Goal: Task Accomplishment & Management: Manage account settings

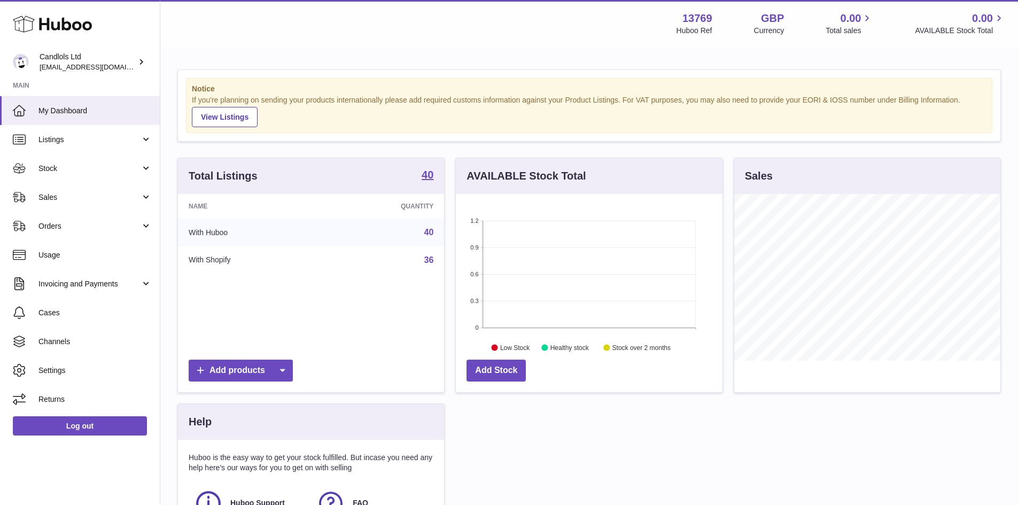
scroll to position [167, 267]
click at [146, 166] on link "Stock" at bounding box center [80, 168] width 160 height 29
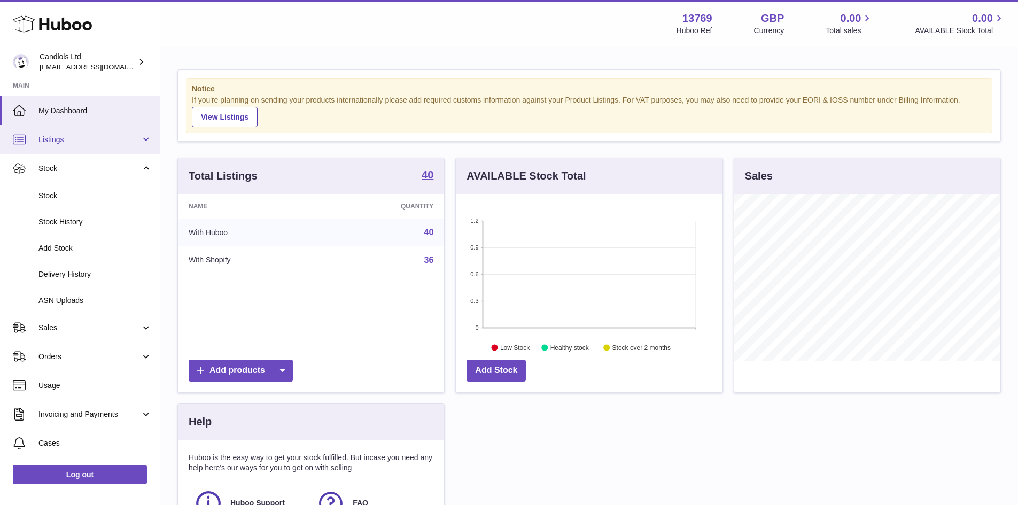
click at [77, 141] on span "Listings" at bounding box center [89, 140] width 102 height 10
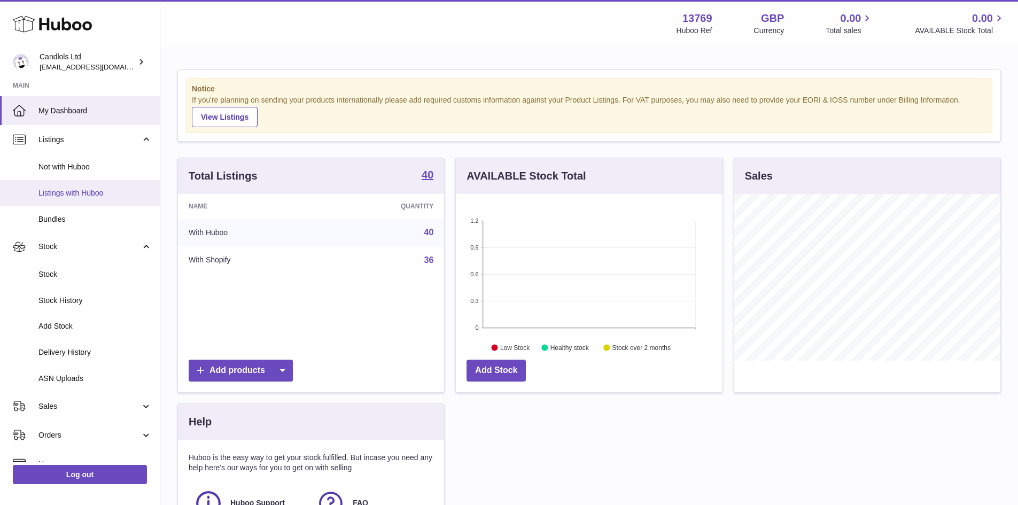
click at [77, 193] on span "Listings with Huboo" at bounding box center [94, 193] width 113 height 10
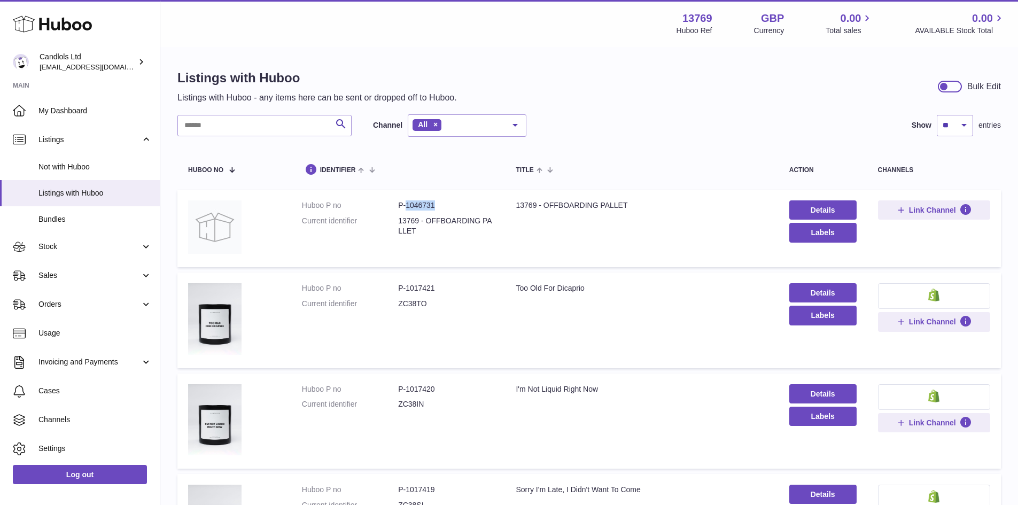
drag, startPoint x: 445, startPoint y: 203, endPoint x: 404, endPoint y: 207, distance: 40.8
click at [404, 207] on dd "P-1046731" at bounding box center [446, 205] width 96 height 10
copy dd "1046731"
